Goal: Task Accomplishment & Management: Manage account settings

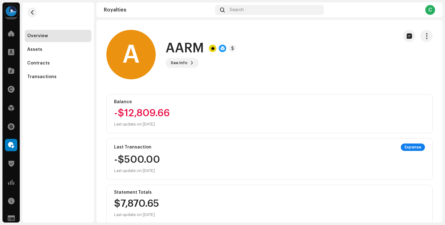
click at [157, 111] on div "-$12,809.66 Last update on [DATE]" at bounding box center [142, 118] width 56 height 20
click at [150, 111] on div "-$12,809.66 Last update on [DATE]" at bounding box center [142, 118] width 56 height 20
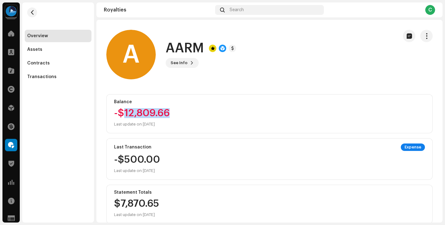
click at [150, 111] on div "-$12,809.66 Last update on [DATE]" at bounding box center [142, 118] width 56 height 20
click at [162, 114] on div "-$12,809.66 Last update on [DATE]" at bounding box center [142, 118] width 56 height 20
click at [156, 162] on div "-$500.00 Last update on [DATE]" at bounding box center [137, 164] width 46 height 20
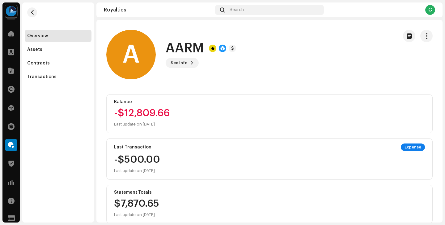
click at [156, 162] on div "-$500.00 Last update on [DATE]" at bounding box center [137, 164] width 46 height 20
click at [156, 199] on div "$7,870.65 Last update on [DATE]" at bounding box center [136, 208] width 45 height 20
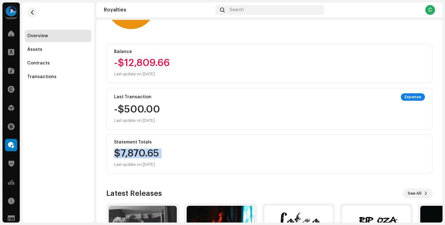
scroll to position [59, 0]
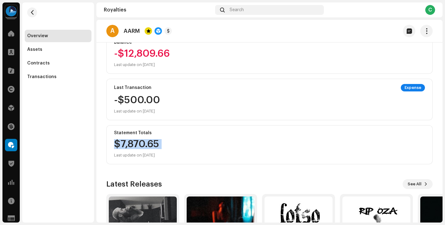
click at [140, 146] on div "$7,870.65 Last update on [DATE]" at bounding box center [136, 149] width 45 height 20
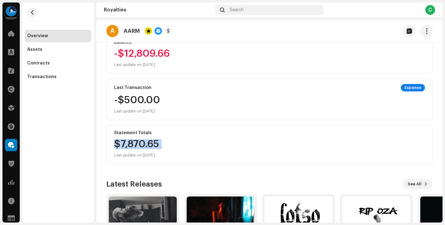
click at [144, 144] on div "$7,870.65 Last update on [DATE]" at bounding box center [136, 149] width 45 height 20
click at [148, 144] on div "$7,870.65 Last update on [DATE]" at bounding box center [136, 149] width 45 height 20
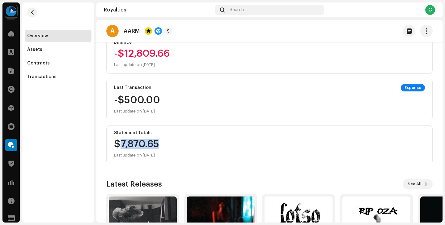
click at [148, 144] on div "$7,870.65 Last update on [DATE]" at bounding box center [136, 149] width 45 height 20
click at [146, 144] on div "$7,870.65 Last update on [DATE]" at bounding box center [136, 149] width 45 height 20
click at [150, 145] on div "$7,870.65 Last update on [DATE]" at bounding box center [136, 149] width 45 height 20
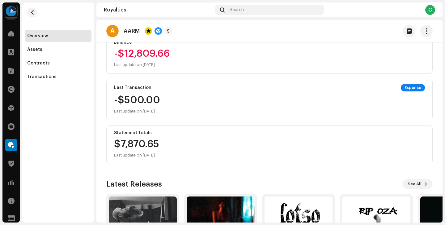
scroll to position [130, 0]
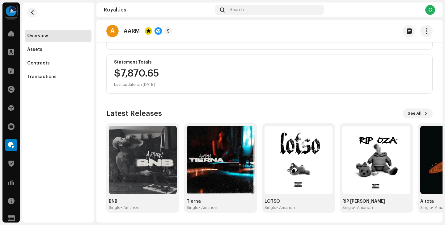
click at [140, 110] on h3 "Latest Releases" at bounding box center [134, 113] width 56 height 10
click at [11, 107] on span at bounding box center [11, 107] width 6 height 5
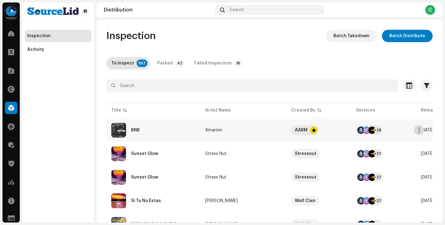
click at [419, 130] on span "button" at bounding box center [419, 129] width 5 height 5
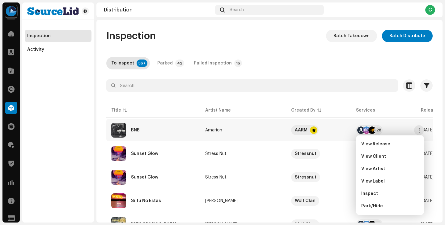
click at [236, 126] on td "Amarion" at bounding box center [243, 130] width 86 height 22
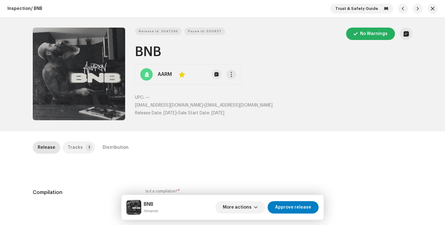
click at [85, 148] on p-badge "1" at bounding box center [88, 147] width 7 height 7
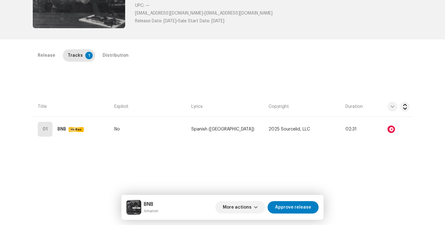
scroll to position [88, 0]
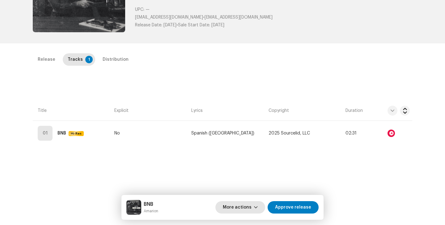
click at [263, 207] on button "More actions" at bounding box center [241, 207] width 50 height 12
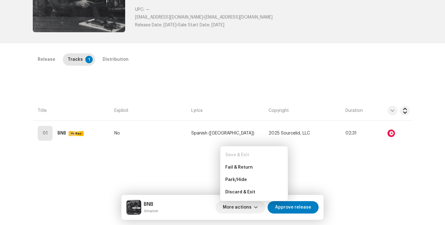
click at [328, 163] on div "Release Tracks 1 Distribution Compilation Is it a compilation? * No Yes Metadat…" at bounding box center [223, 150] width 400 height 195
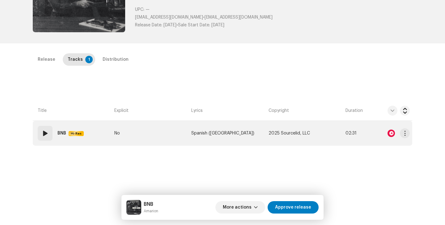
click at [308, 138] on td "2025 Sourcelid, LLC" at bounding box center [304, 133] width 77 height 25
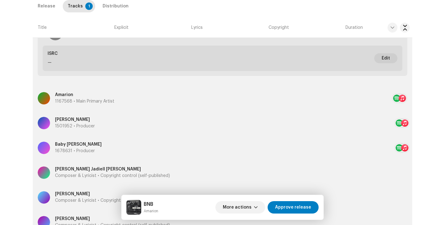
scroll to position [287, 0]
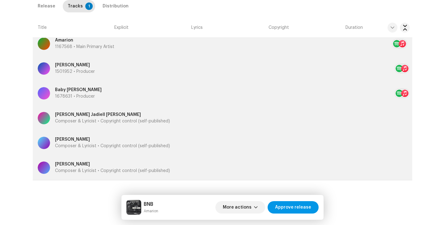
click at [302, 207] on span "Approve release" at bounding box center [293, 207] width 36 height 12
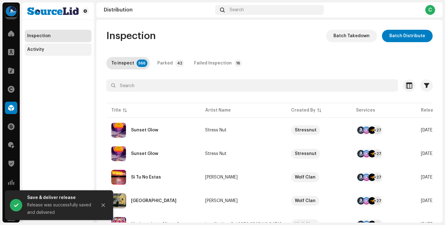
click at [41, 55] on div "Activity" at bounding box center [58, 49] width 67 height 12
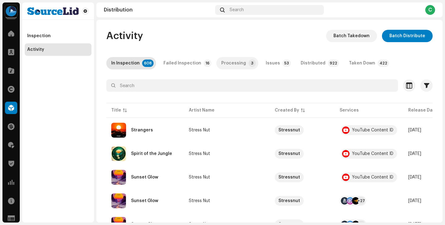
click at [231, 63] on div "Processing" at bounding box center [233, 63] width 25 height 12
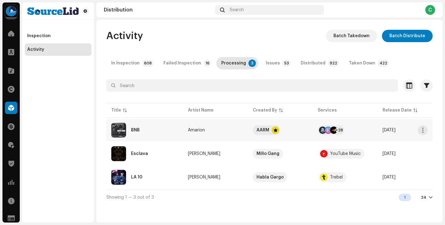
click at [303, 129] on re-a-table-vip "AARM" at bounding box center [280, 130] width 55 height 10
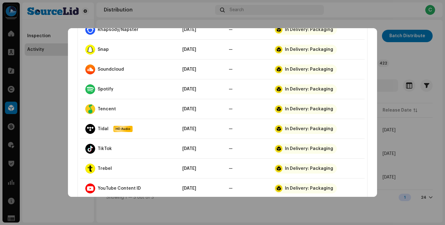
scroll to position [544, 0]
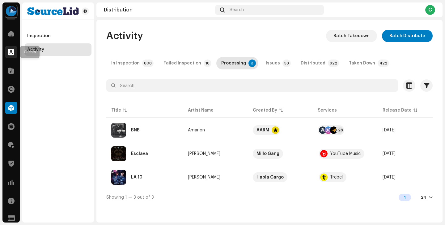
click at [10, 54] on span at bounding box center [11, 51] width 6 height 5
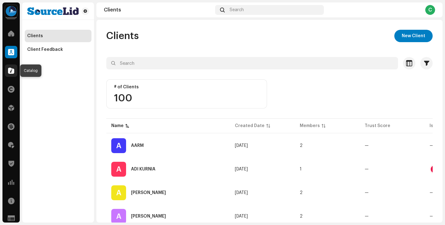
click at [12, 70] on span at bounding box center [11, 70] width 6 height 5
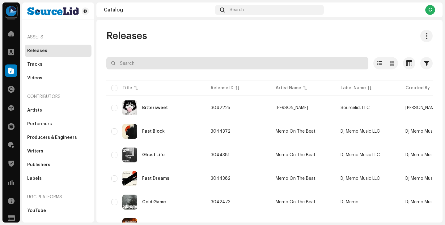
click at [169, 63] on input "text" at bounding box center [237, 63] width 262 height 12
type input "diamond"
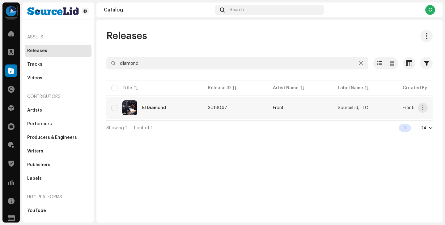
click at [186, 106] on div "El Diamond" at bounding box center [154, 107] width 87 height 15
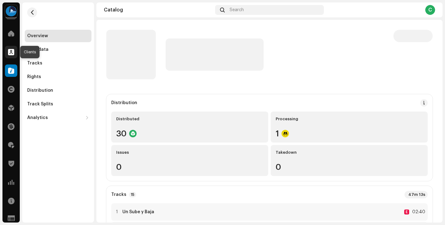
click at [10, 50] on span at bounding box center [11, 51] width 6 height 5
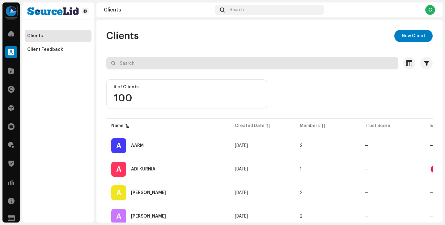
click at [137, 62] on input "text" at bounding box center [252, 63] width 292 height 12
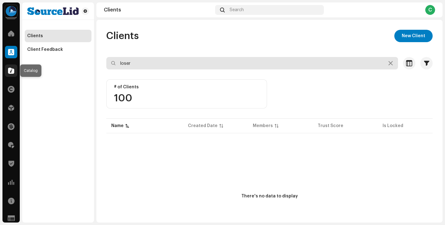
type input "loser"
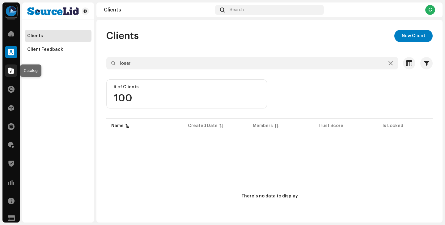
click at [10, 65] on div at bounding box center [11, 70] width 12 height 12
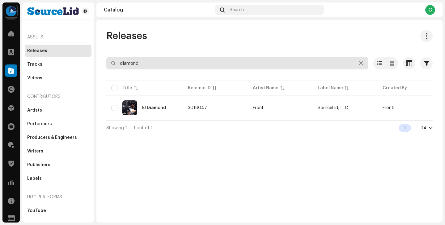
click at [141, 63] on input "diamond" at bounding box center [237, 63] width 262 height 12
type input "loser"
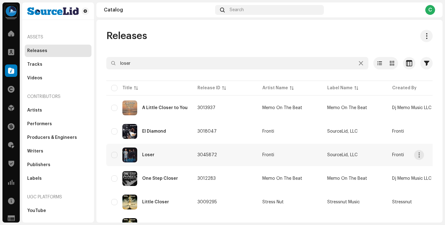
click at [175, 154] on div "Loser" at bounding box center [149, 154] width 76 height 15
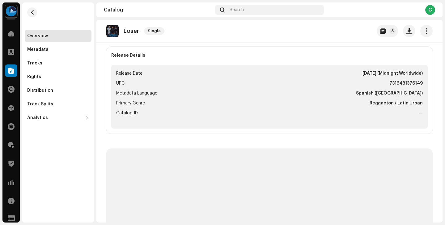
scroll to position [45, 0]
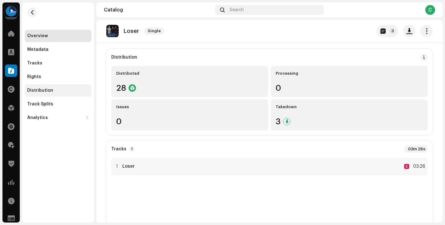
click at [65, 89] on div "Distribution" at bounding box center [58, 90] width 62 height 5
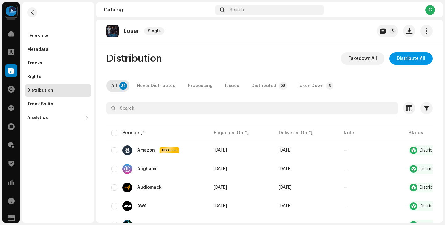
click at [410, 60] on span "Distribute All" at bounding box center [411, 58] width 28 height 12
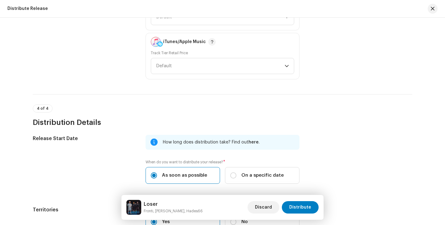
scroll to position [968, 0]
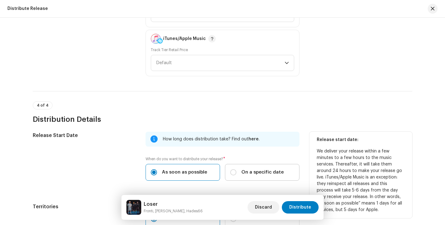
click at [259, 169] on span "On a specific date" at bounding box center [263, 172] width 42 height 7
click at [237, 169] on input "On a specific date" at bounding box center [233, 172] width 6 height 6
radio input "true"
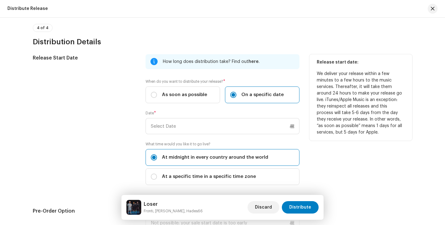
scroll to position [1054, 0]
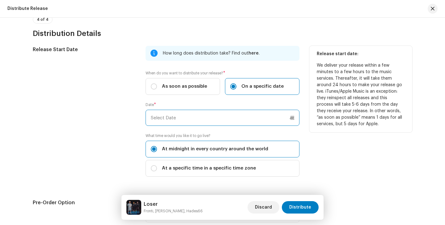
click at [292, 117] on input "text" at bounding box center [223, 117] width 154 height 16
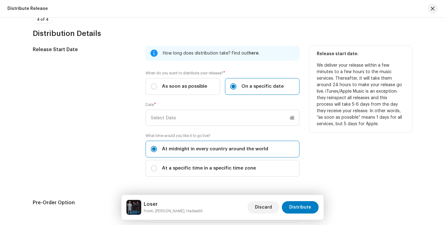
click at [115, 133] on div "Release Start Date" at bounding box center [84, 115] width 103 height 138
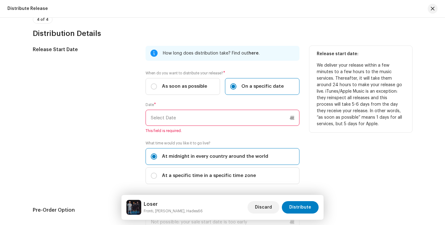
click at [232, 113] on p-datepicker at bounding box center [223, 117] width 154 height 16
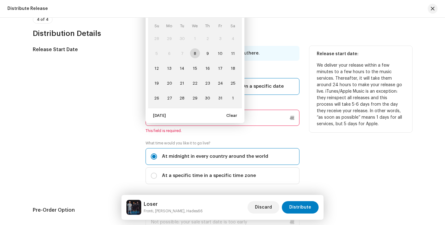
click at [194, 53] on td "8" at bounding box center [195, 53] width 13 height 15
click at [192, 51] on td "8" at bounding box center [195, 53] width 13 height 15
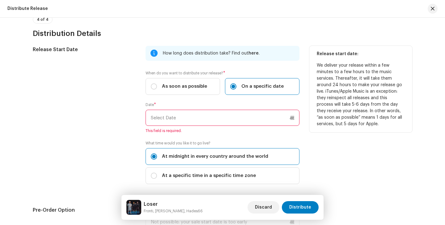
click at [101, 109] on div "Release Start Date" at bounding box center [84, 118] width 103 height 145
click at [161, 93] on label "As soon as possible" at bounding box center [183, 86] width 75 height 17
click at [157, 89] on input "As soon as possible" at bounding box center [154, 86] width 6 height 6
radio input "true"
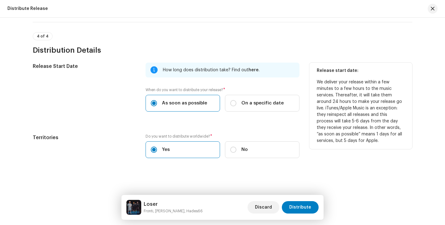
scroll to position [1038, 0]
click at [122, 109] on div "Release Start Date" at bounding box center [84, 90] width 103 height 56
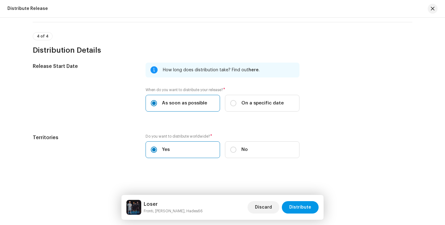
click at [307, 206] on span "Distribute" at bounding box center [300, 207] width 22 height 12
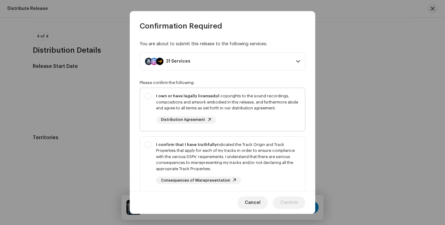
click at [221, 97] on div "I own or have legally licensed all copyrights to the sound recordings, composit…" at bounding box center [228, 102] width 144 height 18
checkbox input "true"
click at [229, 146] on div "I confirm that I have truthfully indicated the Track Origin and Track Propertie…" at bounding box center [228, 156] width 144 height 30
checkbox input "true"
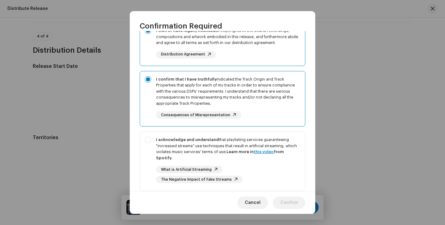
scroll to position [107, 0]
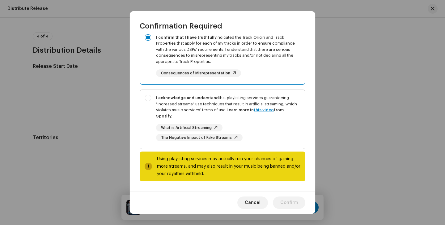
click at [222, 107] on div "I acknowledge and understand that playlisting services guaranteeing "increased …" at bounding box center [228, 107] width 144 height 24
checkbox input "true"
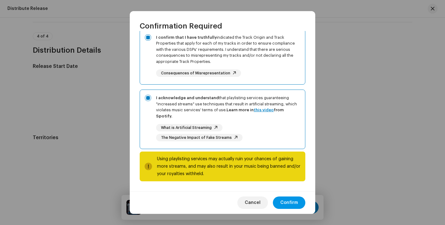
click at [299, 203] on button "Confirm" at bounding box center [289, 202] width 32 height 12
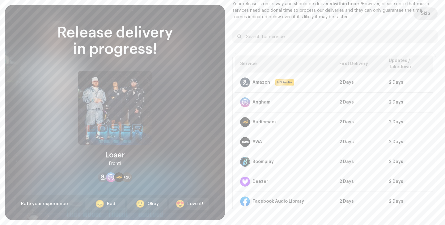
click at [422, 17] on span "Skip" at bounding box center [425, 13] width 9 height 12
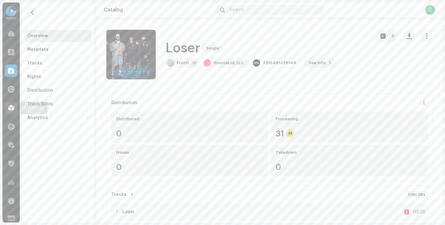
click at [11, 109] on span at bounding box center [11, 107] width 6 height 5
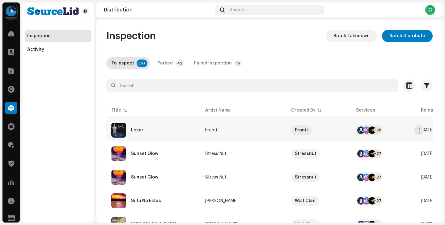
click at [186, 131] on div "Loser" at bounding box center [153, 129] width 84 height 15
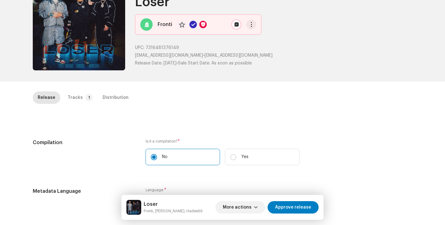
scroll to position [45, 0]
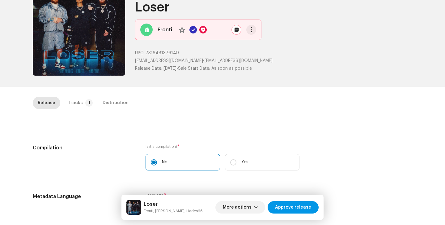
click at [310, 209] on span "Approve release" at bounding box center [293, 207] width 36 height 12
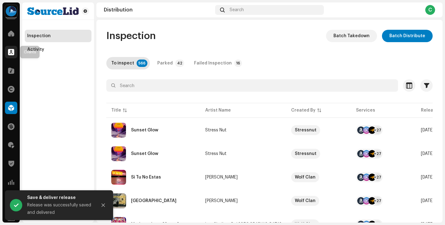
click at [8, 51] on span at bounding box center [11, 51] width 6 height 5
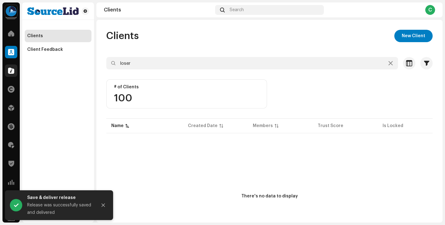
click at [13, 71] on span at bounding box center [11, 70] width 6 height 5
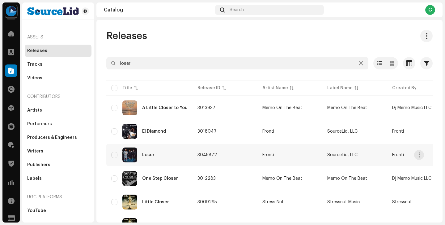
click at [166, 152] on div "Loser" at bounding box center [149, 154] width 76 height 15
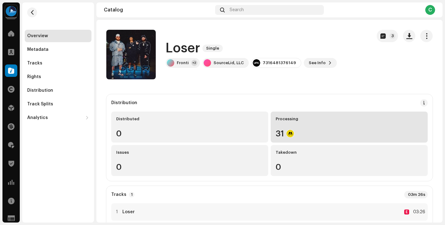
click at [296, 131] on div "31" at bounding box center [349, 133] width 147 height 8
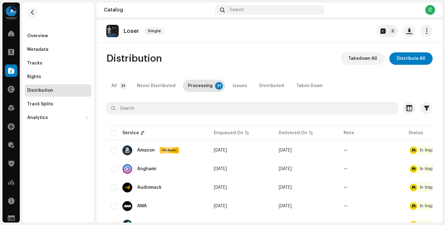
click at [11, 68] on span at bounding box center [11, 70] width 6 height 5
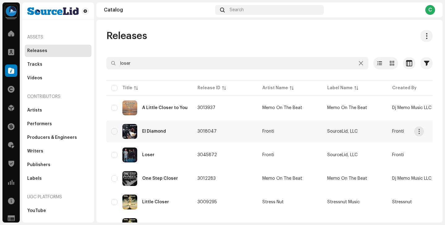
click at [237, 131] on td "3018047" at bounding box center [225, 131] width 65 height 22
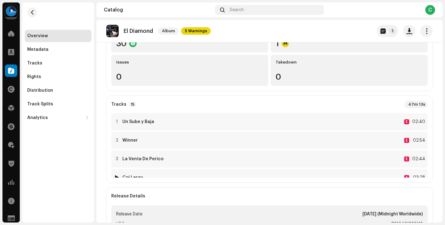
scroll to position [5, 0]
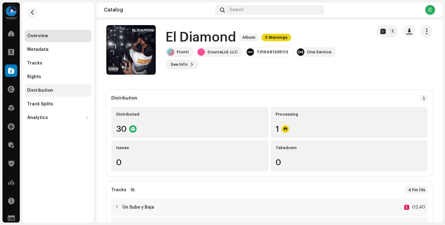
click at [62, 93] on div "Distribution" at bounding box center [58, 90] width 67 height 12
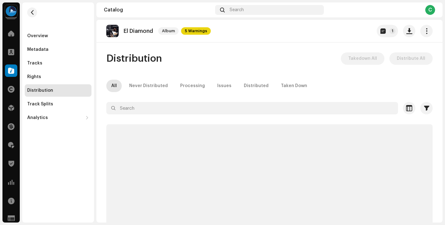
click at [102, 119] on div "Distribution Takedown All Distribute All All Never Distributed Processing Issue…" at bounding box center [269, 153] width 346 height 202
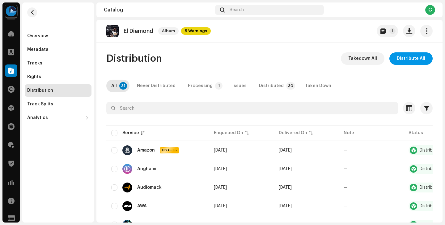
click at [410, 63] on span "Distribute All" at bounding box center [411, 58] width 28 height 12
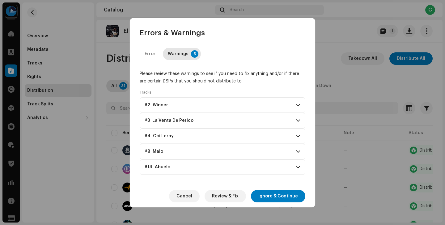
click at [253, 162] on p-accordion-header "#14 Abuelo" at bounding box center [223, 166] width 166 height 15
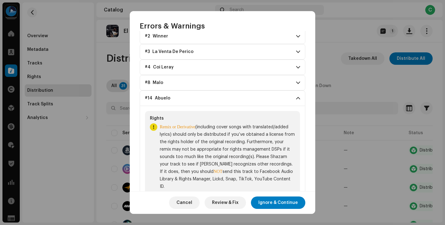
scroll to position [62, 0]
click at [226, 199] on span "Review & Fix" at bounding box center [225, 202] width 27 height 12
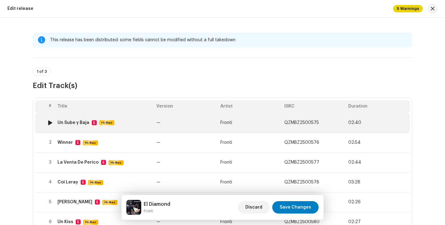
click at [329, 124] on td "QZMBZ2500575" at bounding box center [314, 123] width 64 height 20
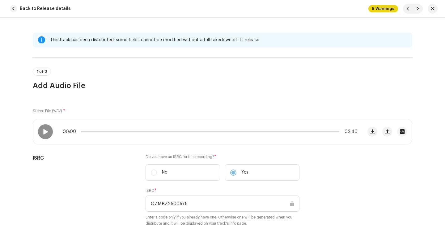
click at [383, 10] on span "5 Warnings" at bounding box center [384, 8] width 30 height 7
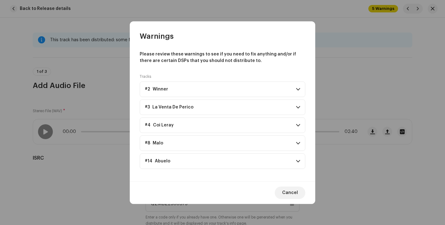
click at [243, 93] on p-accordion-header "#2 Winner" at bounding box center [223, 88] width 166 height 15
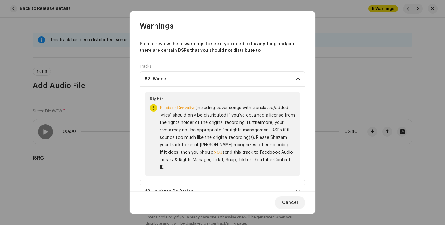
click at [245, 75] on p-accordion-header "#2 Winner" at bounding box center [223, 78] width 166 height 15
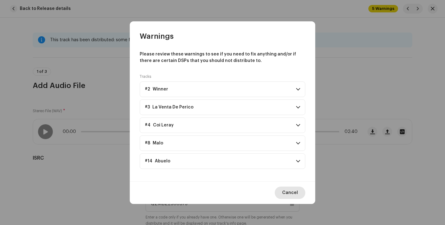
click at [294, 190] on span "Cancel" at bounding box center [290, 192] width 16 height 12
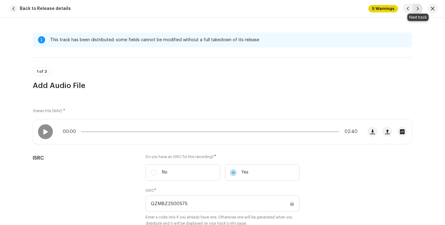
click at [419, 9] on span "button" at bounding box center [418, 8] width 4 height 5
type input "QZMBZ2500576"
type input "Winner"
checkbox input "false"
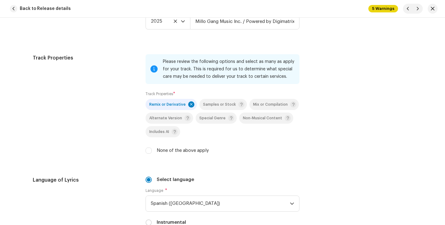
scroll to position [922, 0]
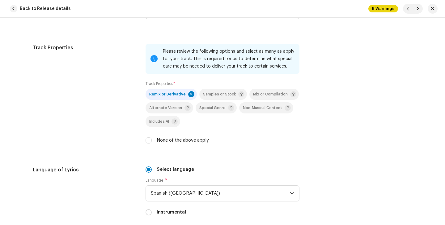
click at [165, 93] on div "Remix or Derivative" at bounding box center [171, 94] width 45 height 6
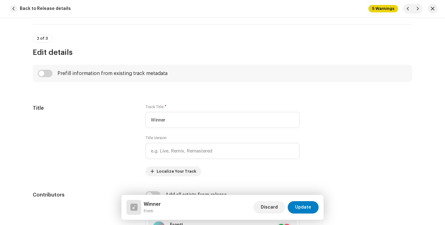
scroll to position [252, 0]
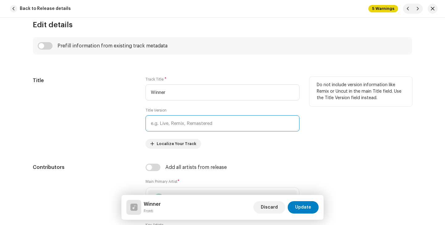
click at [185, 122] on input "text" at bounding box center [223, 123] width 154 height 16
type input "Remix"
click at [114, 127] on div "Title" at bounding box center [84, 113] width 103 height 72
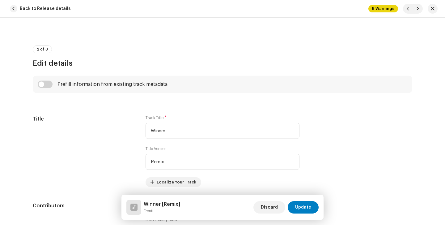
scroll to position [261, 0]
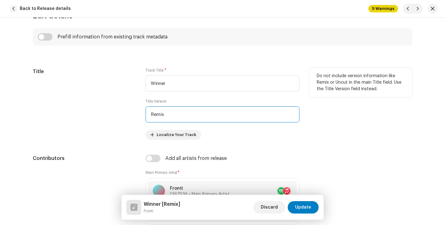
click at [199, 116] on input "Remix" at bounding box center [223, 114] width 154 height 16
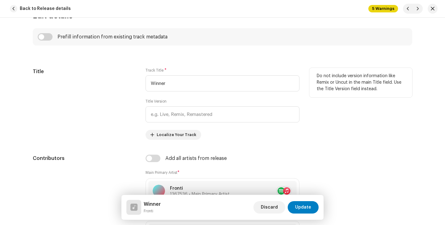
click at [109, 119] on div "Title" at bounding box center [84, 104] width 103 height 72
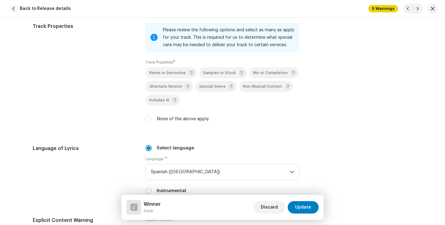
scroll to position [937, 0]
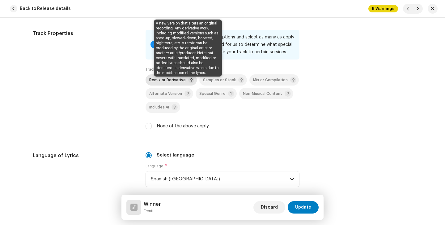
click at [188, 81] on span at bounding box center [191, 80] width 6 height 6
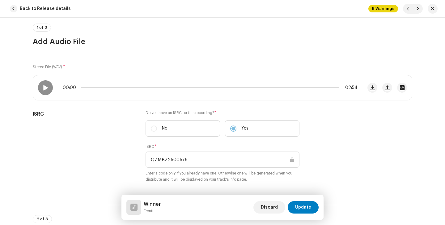
scroll to position [122, 0]
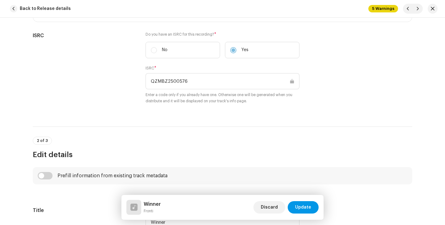
click at [303, 202] on span "Update" at bounding box center [303, 207] width 16 height 12
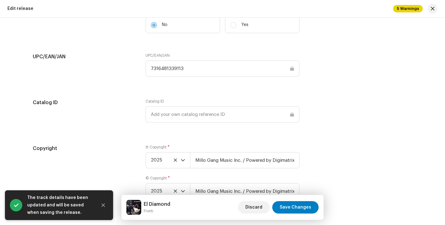
scroll to position [1197, 0]
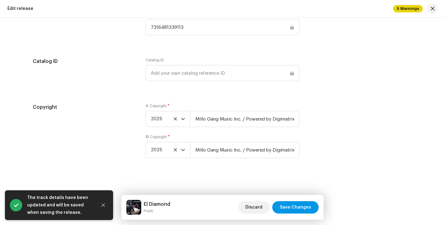
click at [298, 207] on span "Save Changes" at bounding box center [296, 207] width 32 height 12
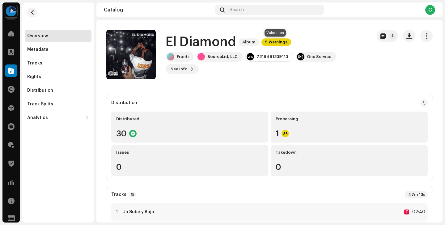
click at [279, 44] on span "5 Warnings" at bounding box center [277, 41] width 30 height 7
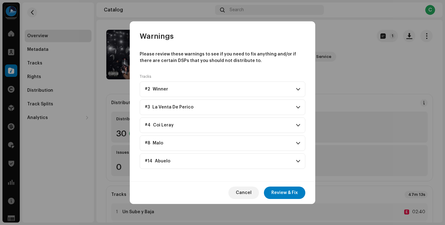
click at [298, 126] on span at bounding box center [298, 124] width 4 height 5
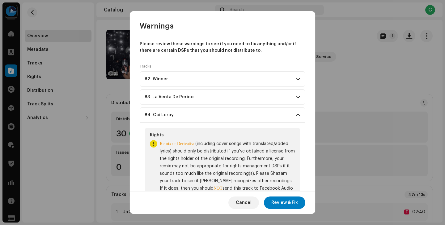
click at [292, 115] on p-accordion-header "#4 Coi Leray" at bounding box center [223, 114] width 166 height 15
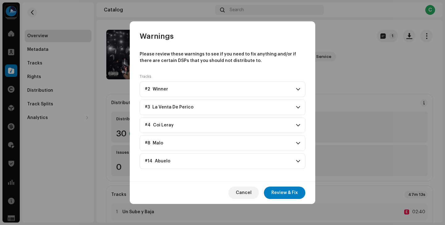
click at [295, 103] on p-accordion-header "#3 La Venta De Perico" at bounding box center [223, 106] width 166 height 15
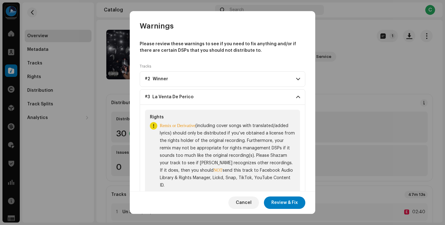
click at [297, 97] on span at bounding box center [298, 96] width 4 height 5
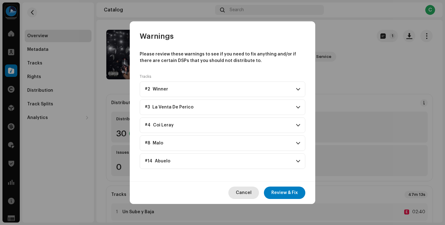
click at [251, 191] on span "Cancel" at bounding box center [244, 192] width 16 height 12
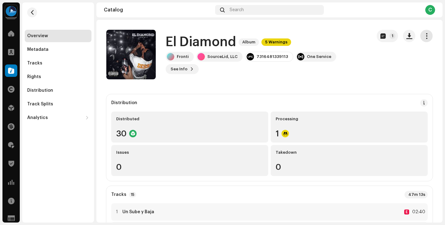
click at [424, 35] on span "button" at bounding box center [427, 35] width 6 height 5
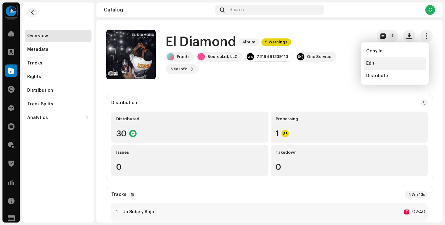
click at [397, 65] on div "Edit" at bounding box center [396, 63] width 58 height 5
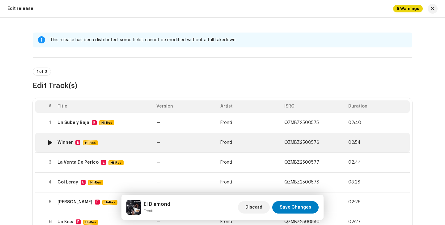
click at [255, 143] on td "Fronti" at bounding box center [250, 142] width 64 height 20
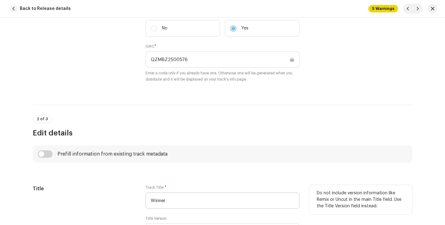
scroll to position [178, 0]
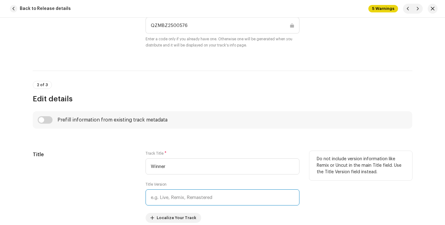
click at [213, 204] on input "text" at bounding box center [223, 197] width 154 height 16
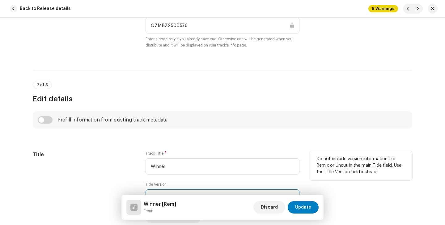
type input "Remix"
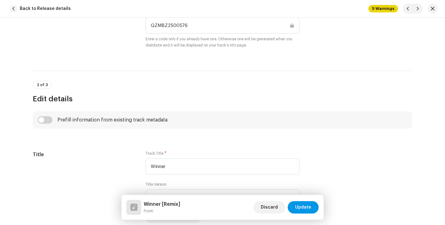
click at [302, 207] on span "Update" at bounding box center [303, 207] width 16 height 12
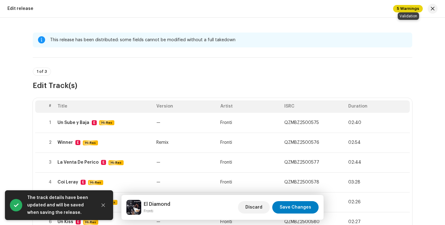
click at [407, 11] on span "5 Warnings" at bounding box center [408, 8] width 30 height 7
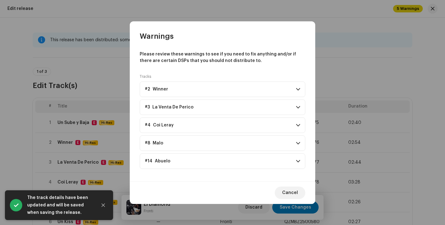
click at [266, 109] on p-accordion-header "#3 La Venta De Perico" at bounding box center [223, 106] width 166 height 15
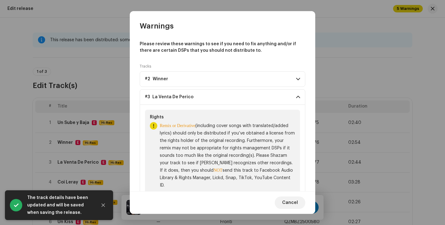
scroll to position [45, 0]
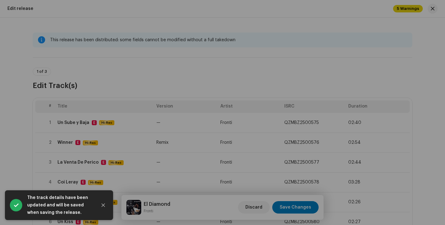
click at [342, 146] on div "Warnings Please review these warnings to see if you need to fix anything and/or…" at bounding box center [222, 112] width 445 height 225
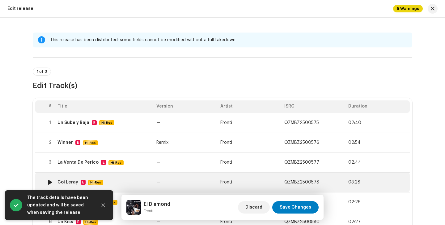
scroll to position [45, 0]
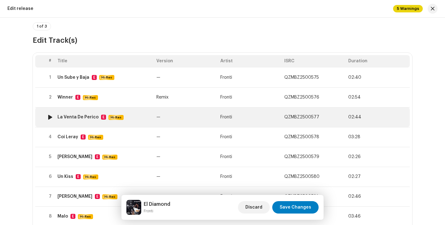
click at [260, 117] on td "Fronti" at bounding box center [250, 117] width 64 height 20
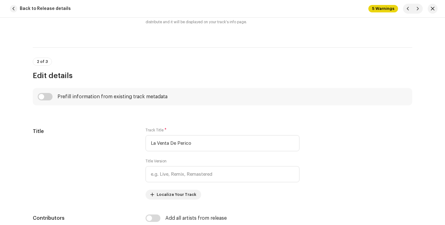
scroll to position [225, 0]
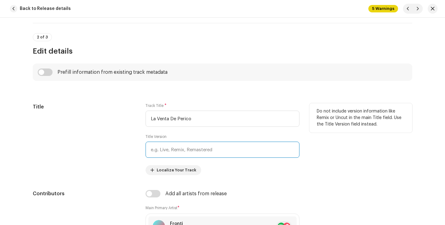
click at [209, 152] on input "text" at bounding box center [223, 149] width 154 height 16
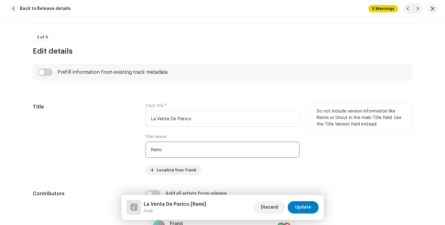
type input "Remix"
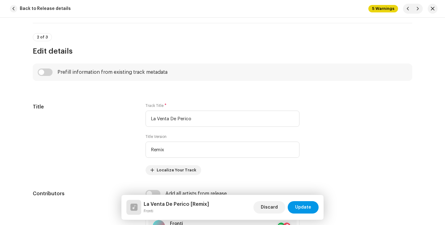
click at [304, 209] on span "Update" at bounding box center [303, 207] width 16 height 12
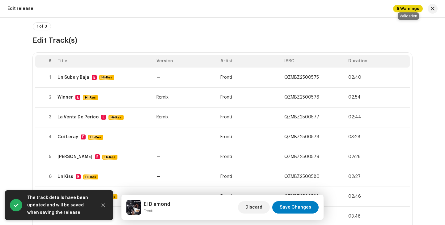
click at [401, 8] on span "5 Warnings" at bounding box center [408, 8] width 30 height 7
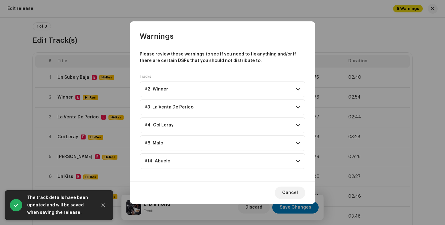
click at [267, 129] on p-accordion-header "#4 Coi Leray" at bounding box center [223, 124] width 166 height 15
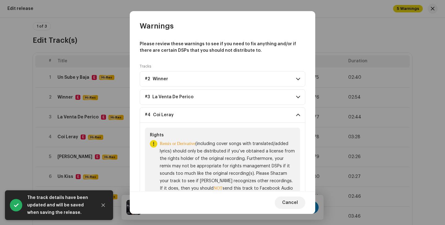
click at [269, 122] on p-accordion-header "#4 Coi Leray" at bounding box center [223, 114] width 166 height 15
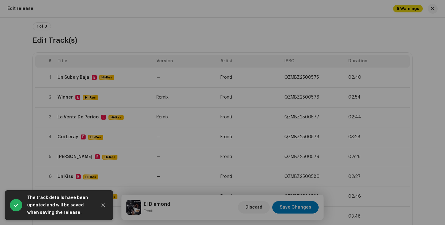
click at [416, 151] on div "Warnings Please review these warnings to see if you need to fix anything and/or…" at bounding box center [222, 112] width 445 height 225
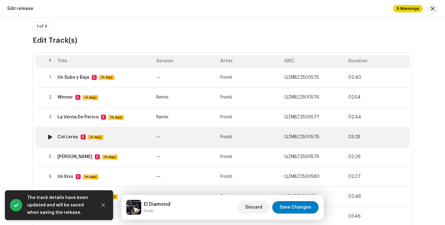
scroll to position [47, 0]
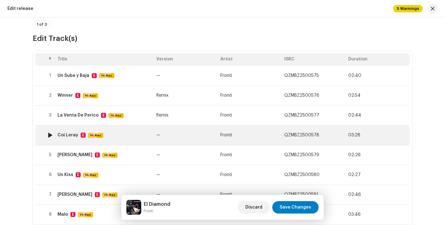
click at [278, 136] on td "Fronti" at bounding box center [250, 135] width 64 height 20
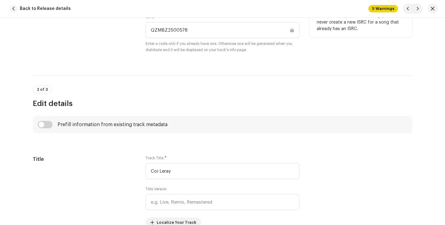
scroll to position [175, 0]
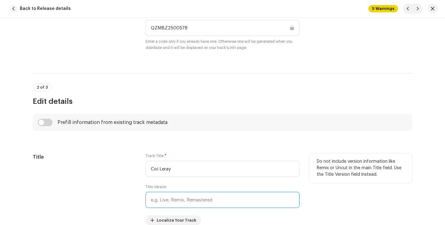
click at [264, 201] on input "text" at bounding box center [223, 199] width 154 height 16
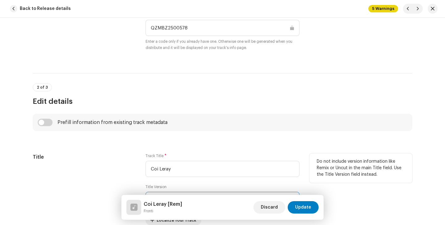
type input "Remix"
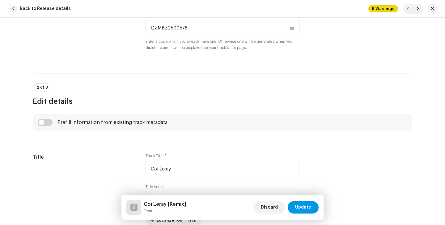
click at [308, 209] on span "Update" at bounding box center [303, 207] width 16 height 12
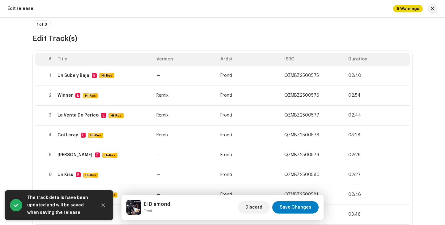
click at [401, 11] on span "5 Warnings" at bounding box center [408, 8] width 30 height 7
click at [366, 126] on div "Warnings Please review these warnings to see if you need to fix anything and/or…" at bounding box center [222, 112] width 445 height 225
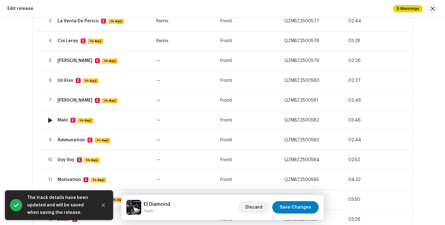
scroll to position [142, 0]
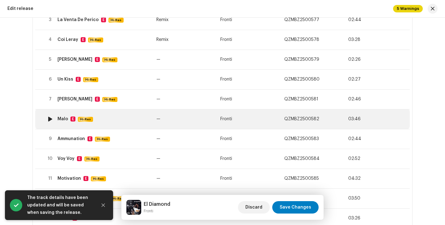
click at [320, 119] on td "QZMBZ2500582" at bounding box center [314, 119] width 64 height 20
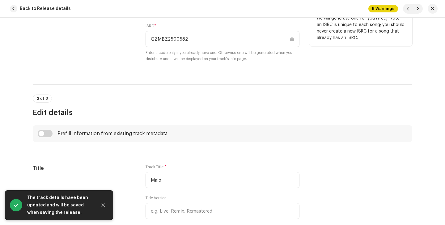
scroll to position [190, 0]
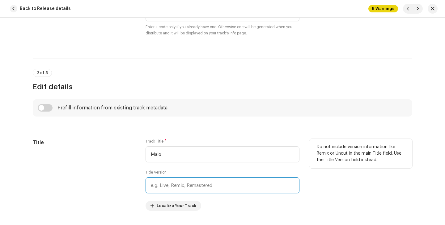
click at [259, 186] on input "text" at bounding box center [223, 185] width 154 height 16
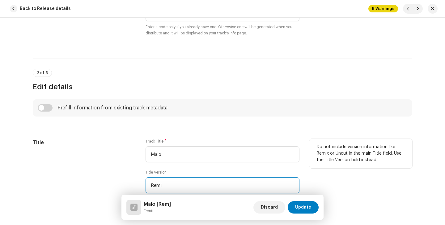
type input "Remix"
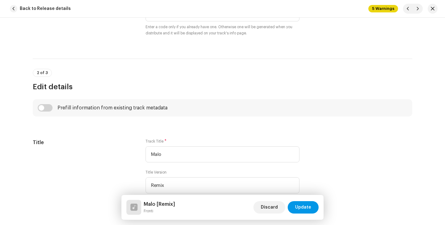
click at [309, 204] on span "Update" at bounding box center [303, 207] width 16 height 12
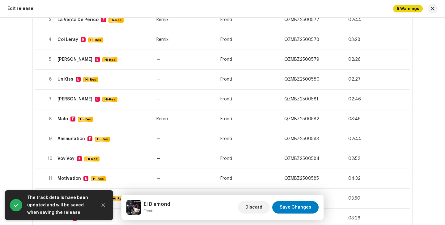
click at [404, 10] on span "5 Warnings" at bounding box center [408, 8] width 30 height 7
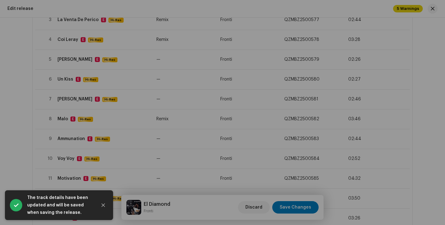
click at [352, 129] on div "Warnings Please review these warnings to see if you need to fix anything and/or…" at bounding box center [222, 112] width 445 height 225
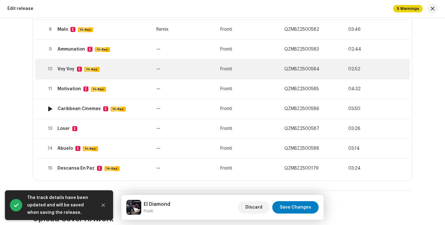
scroll to position [243, 0]
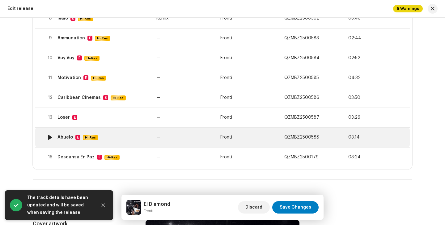
click at [298, 134] on td "QZMBZ2500588" at bounding box center [314, 137] width 64 height 20
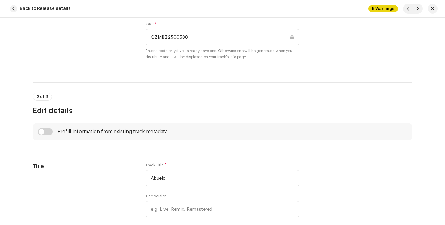
scroll to position [190, 0]
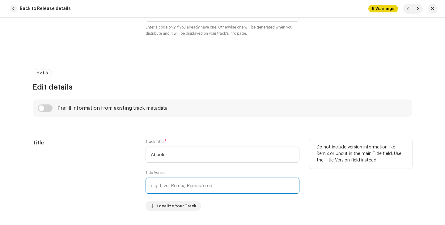
click at [262, 184] on input "text" at bounding box center [223, 185] width 154 height 16
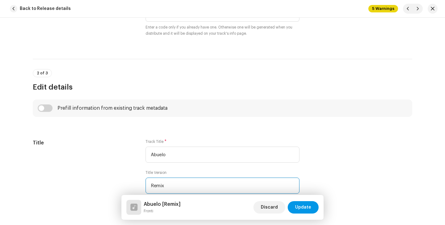
type input "Remix"
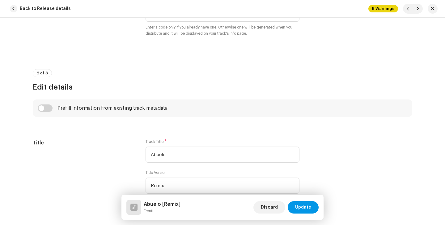
click at [301, 206] on span "Update" at bounding box center [303, 207] width 16 height 12
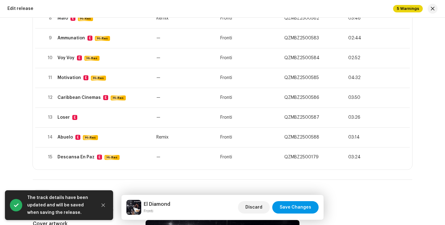
click at [312, 202] on button "Save Changes" at bounding box center [295, 207] width 46 height 12
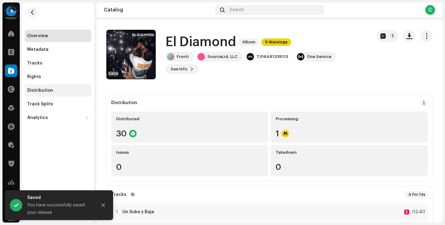
click at [72, 92] on div "Distribution" at bounding box center [58, 90] width 62 height 5
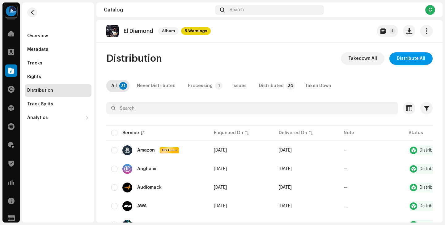
click at [406, 59] on span "Distribute All" at bounding box center [411, 58] width 28 height 12
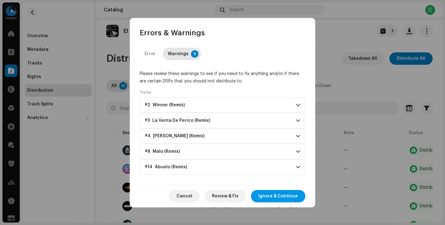
click at [284, 191] on span "Ignore & Continue" at bounding box center [279, 196] width 40 height 12
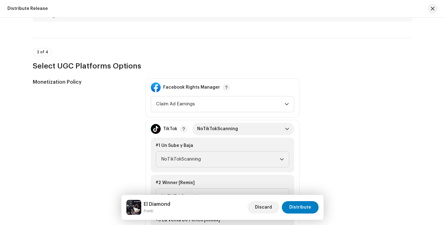
scroll to position [676, 0]
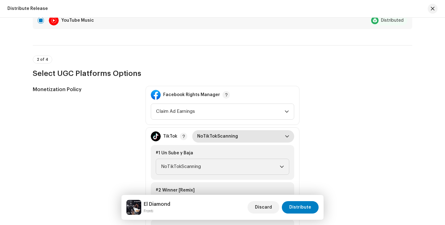
click at [220, 140] on span "NoTikTokScanning" at bounding box center [241, 136] width 88 height 12
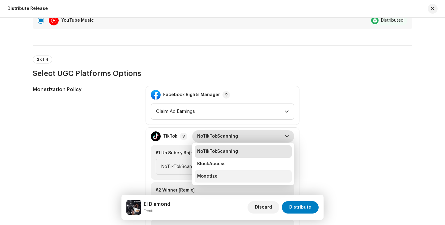
click at [230, 177] on li "Monetize" at bounding box center [243, 176] width 97 height 12
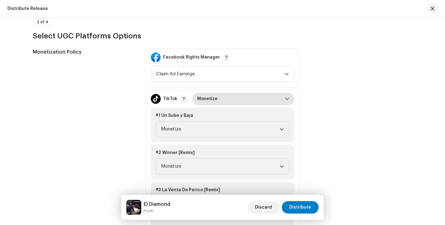
scroll to position [714, 0]
click at [261, 165] on span "Monetize" at bounding box center [220, 165] width 119 height 15
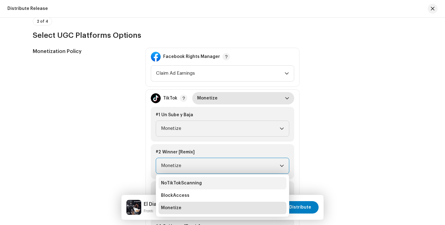
click at [246, 177] on li "NoTikTokScanning" at bounding box center [223, 183] width 128 height 12
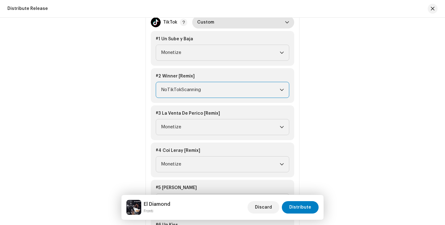
scroll to position [806, 0]
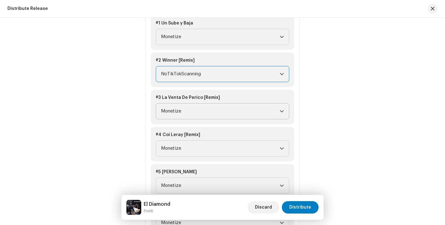
click at [222, 115] on span "Monetize" at bounding box center [220, 110] width 119 height 15
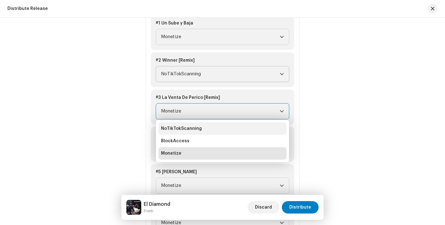
click at [214, 128] on li "NoTikTokScanning" at bounding box center [223, 128] width 128 height 12
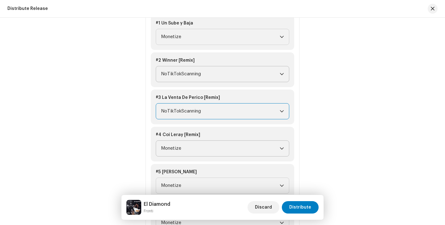
click at [216, 152] on span "Monetize" at bounding box center [220, 147] width 119 height 15
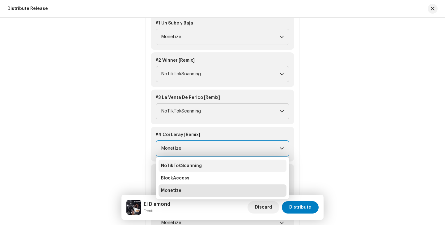
click at [212, 162] on li "NoTikTokScanning" at bounding box center [223, 165] width 128 height 12
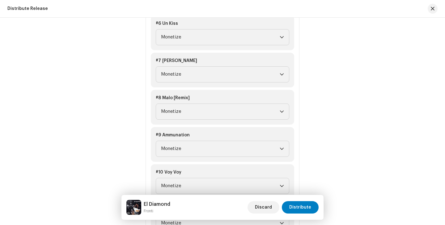
scroll to position [993, 0]
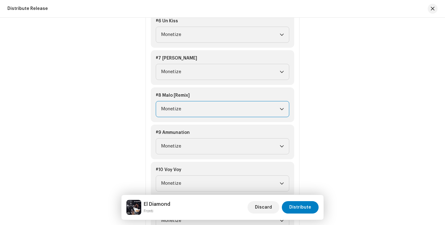
click at [222, 114] on span "Monetize" at bounding box center [220, 108] width 119 height 15
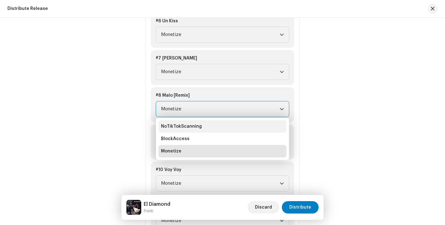
click at [219, 124] on li "NoTikTokScanning" at bounding box center [223, 126] width 128 height 12
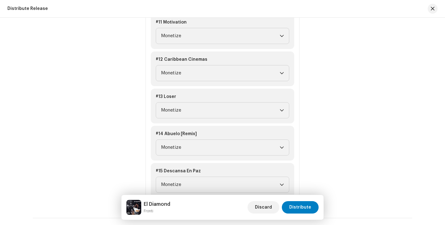
scroll to position [1211, 0]
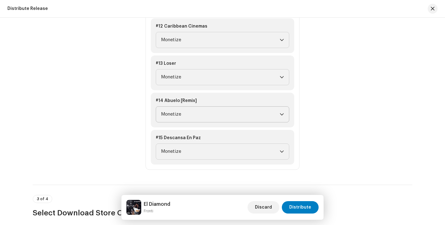
click at [259, 117] on span "Monetize" at bounding box center [220, 113] width 119 height 15
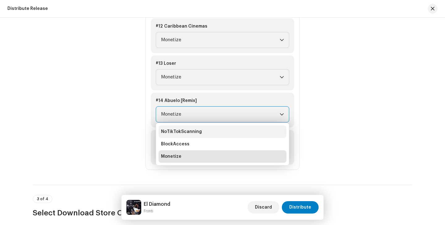
click at [237, 130] on li "NoTikTokScanning" at bounding box center [223, 131] width 128 height 12
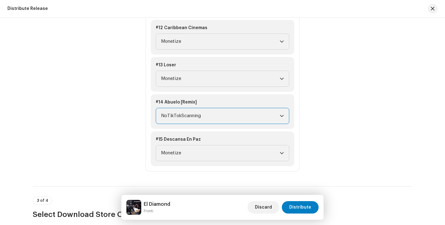
scroll to position [1210, 0]
click at [306, 204] on span "Distribute" at bounding box center [300, 207] width 22 height 12
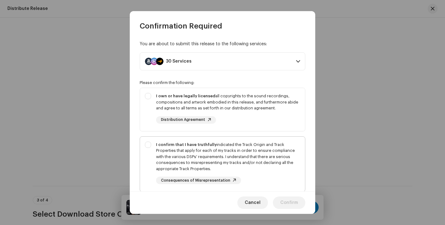
click at [255, 169] on div "I confirm that I have truthfully indicated the Track Origin and Track Propertie…" at bounding box center [228, 156] width 144 height 30
checkbox input "true"
click at [222, 106] on div "I own or have legally licensed all copyrights to the sound recordings, composit…" at bounding box center [228, 102] width 144 height 18
checkbox input "true"
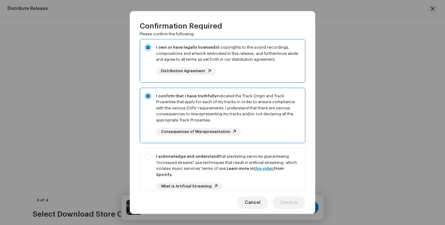
scroll to position [107, 0]
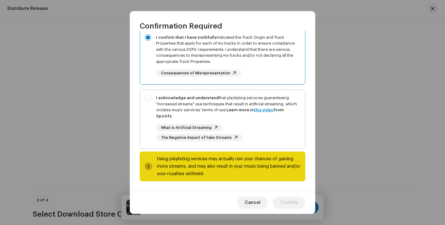
click at [207, 103] on div "I acknowledge and understand that playlisting services guaranteeing "increased …" at bounding box center [228, 107] width 144 height 24
checkbox input "true"
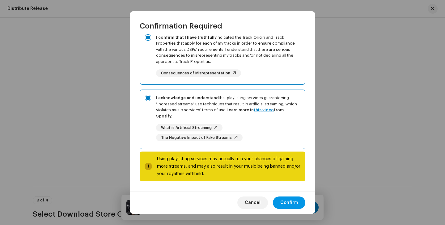
click at [298, 204] on button "Confirm" at bounding box center [289, 202] width 32 height 12
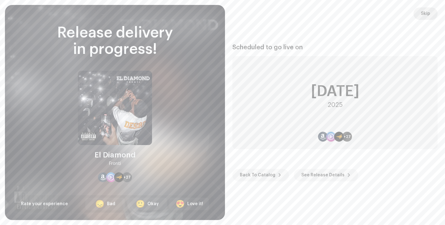
click at [426, 13] on span "Skip" at bounding box center [425, 13] width 9 height 12
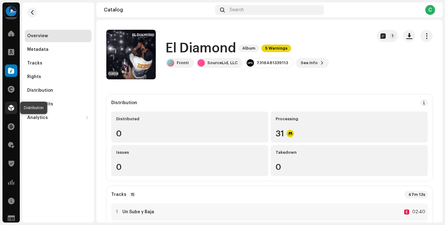
click at [12, 109] on span at bounding box center [11, 107] width 6 height 5
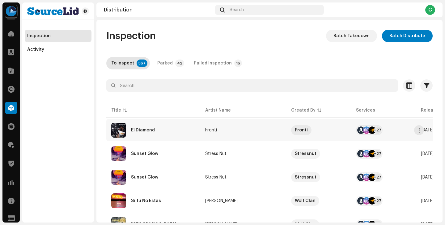
click at [387, 135] on td "+27" at bounding box center [383, 130] width 65 height 22
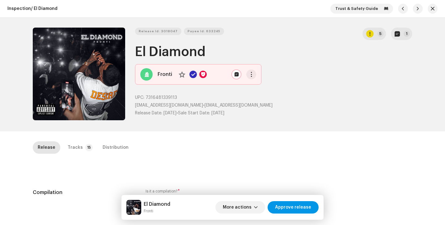
click at [302, 207] on span "Approve release" at bounding box center [293, 207] width 36 height 12
